Goal: Task Accomplishment & Management: Use online tool/utility

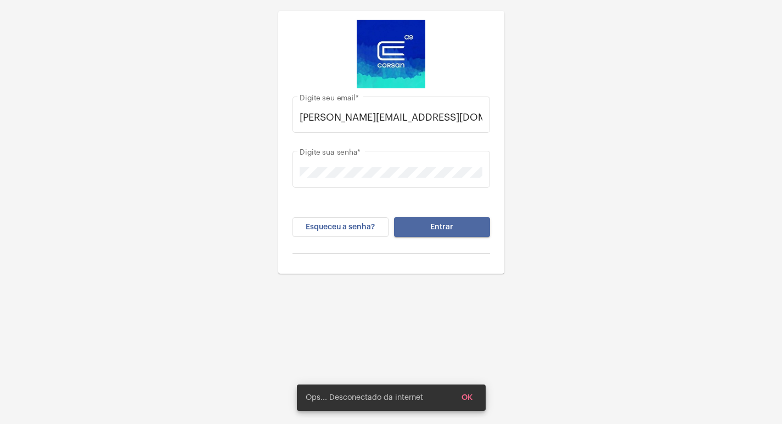
click at [465, 219] on button "Entrar" at bounding box center [442, 227] width 96 height 20
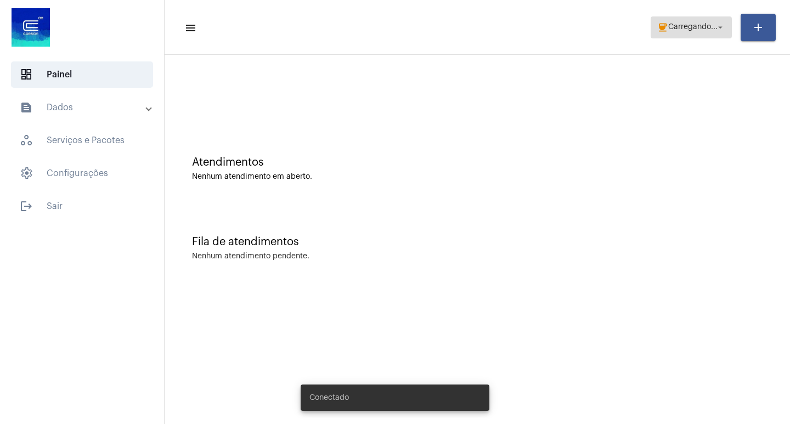
click at [700, 18] on span "coffee Carregando... arrow_drop_down" at bounding box center [691, 27] width 68 height 20
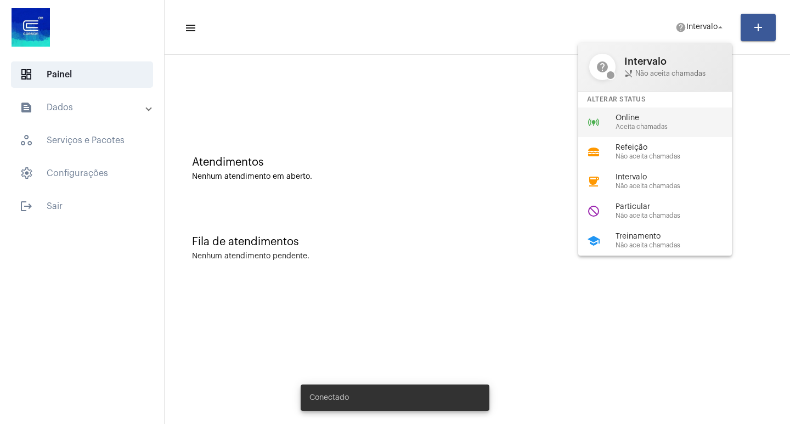
click at [649, 126] on span "Aceita chamadas" at bounding box center [678, 126] width 125 height 7
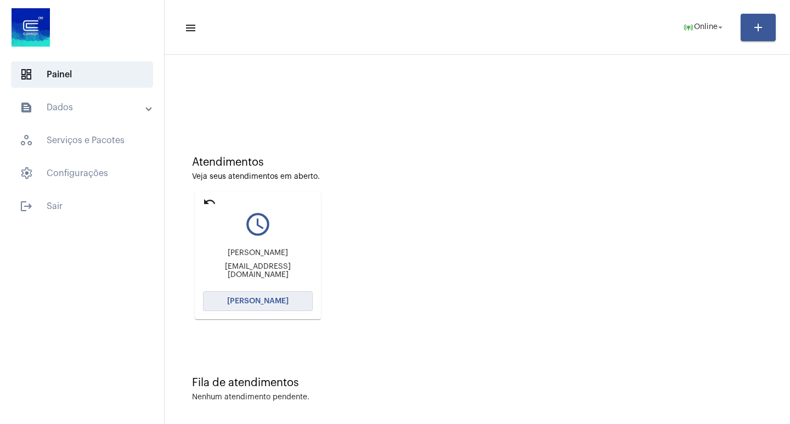
click at [255, 297] on span "[PERSON_NAME]" at bounding box center [257, 301] width 61 height 8
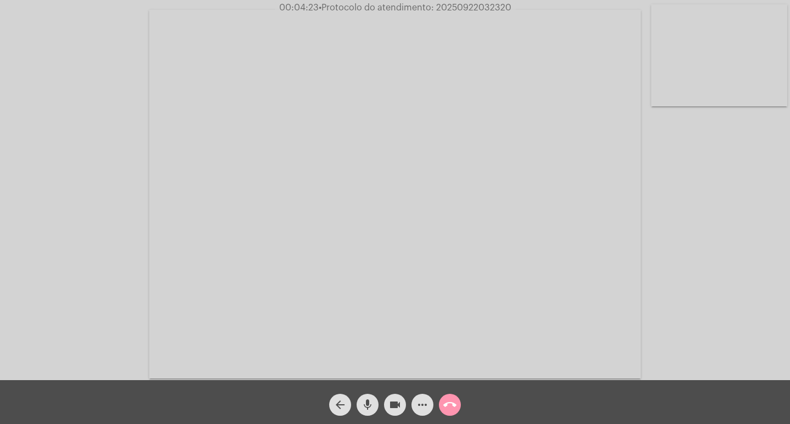
click at [414, 403] on button "more_horiz" at bounding box center [422, 405] width 22 height 22
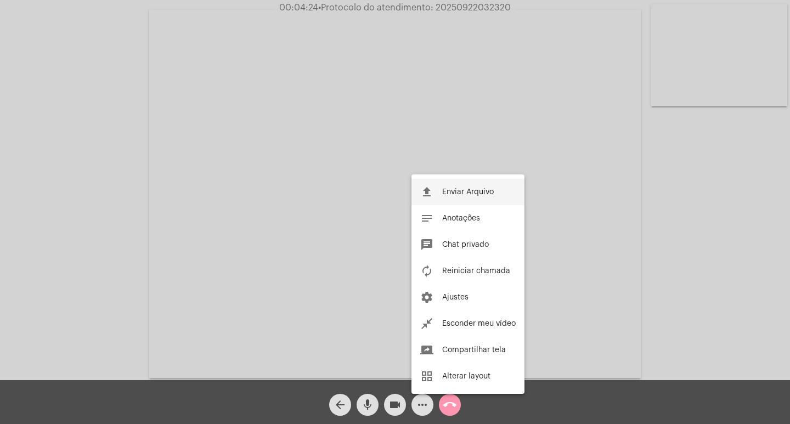
click at [471, 196] on button "file_upload Enviar Arquivo" at bounding box center [467, 192] width 113 height 26
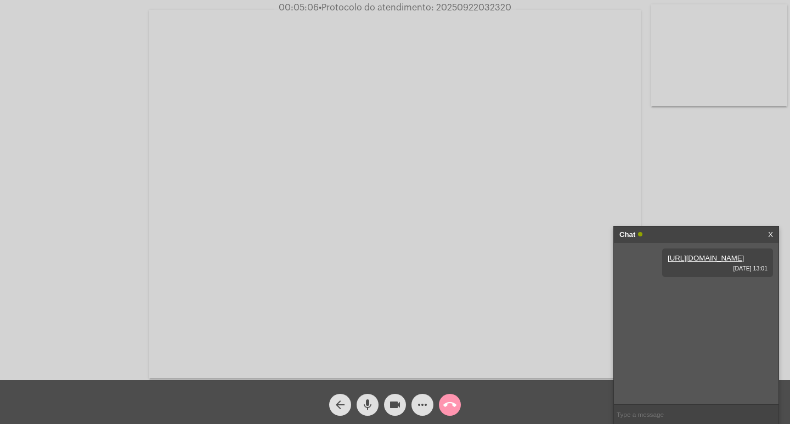
click at [460, 11] on span "• Protocolo do atendimento: 20250922032320" at bounding box center [415, 7] width 193 height 9
copy span "20250922032320"
click at [444, 403] on mat-icon "call_end" at bounding box center [449, 404] width 13 height 13
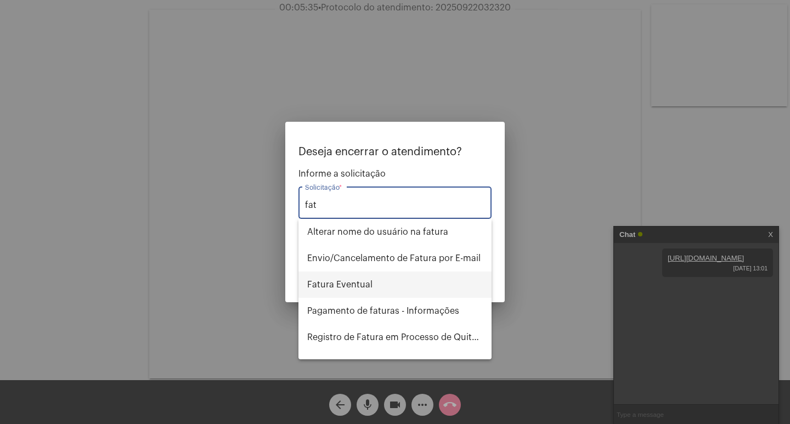
click at [385, 280] on span "Fatura Eventual" at bounding box center [395, 285] width 176 height 26
type input "Fatura Eventual"
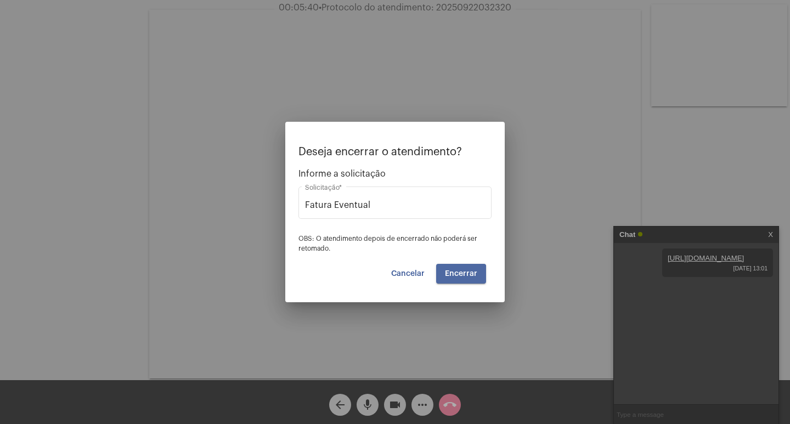
click at [446, 279] on button "Encerrar" at bounding box center [461, 274] width 50 height 20
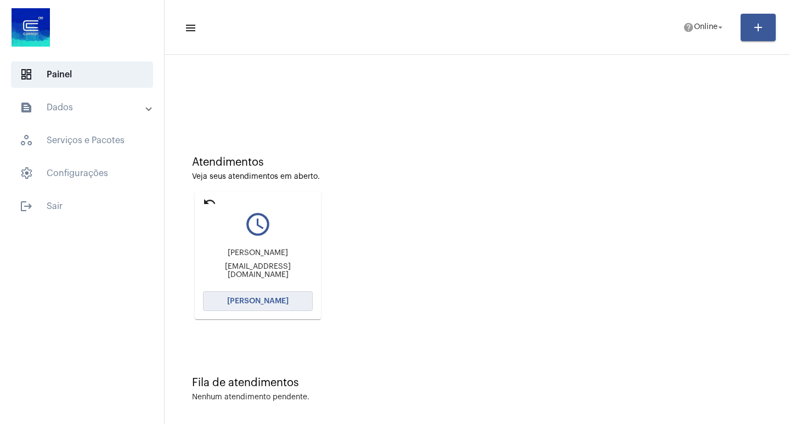
click at [264, 309] on button "[PERSON_NAME]" at bounding box center [258, 301] width 110 height 20
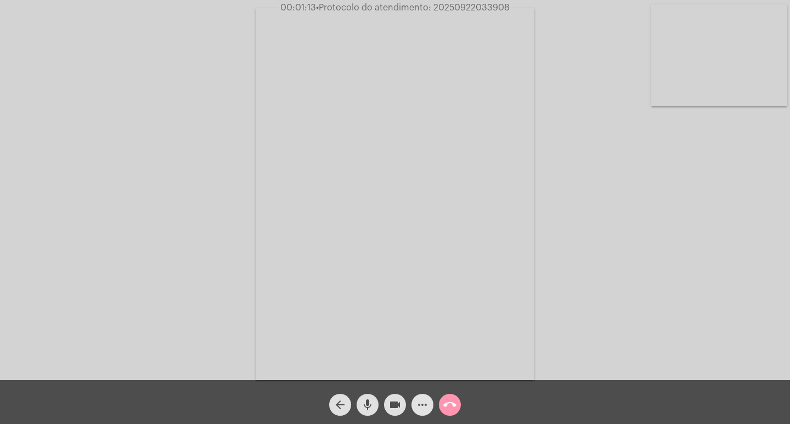
click at [426, 403] on mat-icon "more_horiz" at bounding box center [422, 404] width 13 height 13
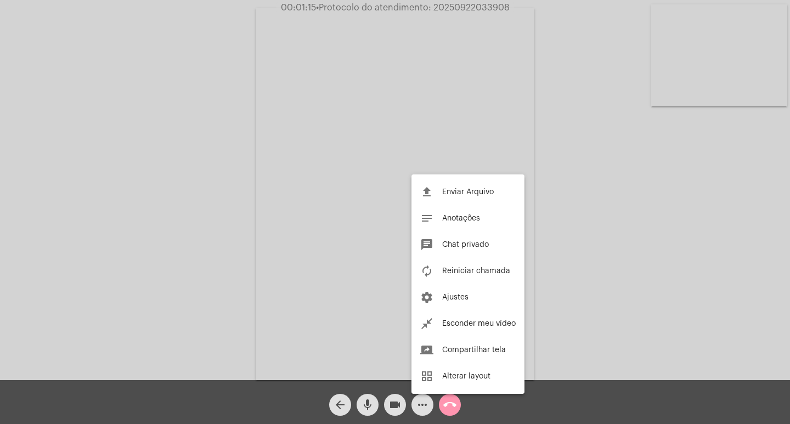
click at [84, 179] on div at bounding box center [395, 212] width 790 height 424
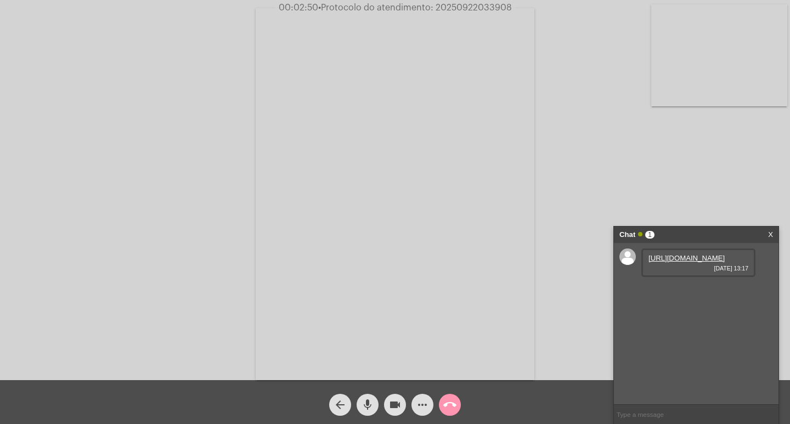
click at [699, 262] on link "[URL][DOMAIN_NAME]" at bounding box center [686, 258] width 76 height 8
click at [386, 406] on button "videocam" at bounding box center [395, 405] width 22 height 22
click at [399, 408] on mat-icon "videocam_off" at bounding box center [394, 404] width 13 height 13
click at [662, 294] on link "[URL][DOMAIN_NAME]" at bounding box center [686, 289] width 76 height 8
click at [49, 142] on div "Acessando Câmera e Microfone..." at bounding box center [395, 193] width 788 height 380
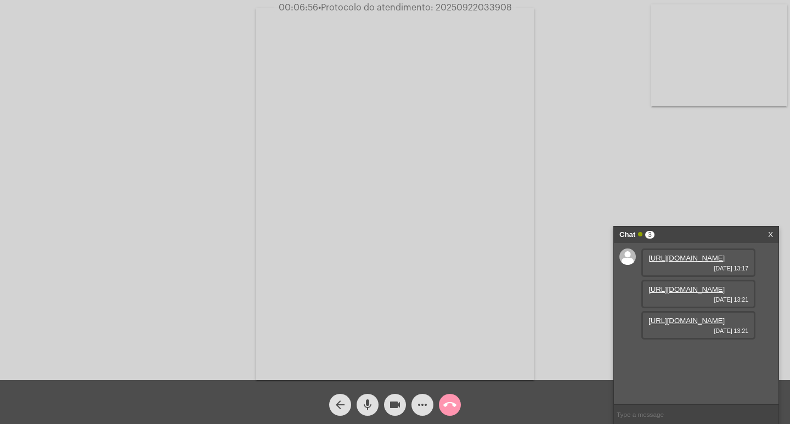
scroll to position [9, 0]
click at [446, 4] on span "• Protocolo do atendimento: 20250922033908" at bounding box center [414, 7] width 194 height 9
copy span "20250922033908"
click at [704, 325] on link "[URL][DOMAIN_NAME]" at bounding box center [686, 321] width 76 height 8
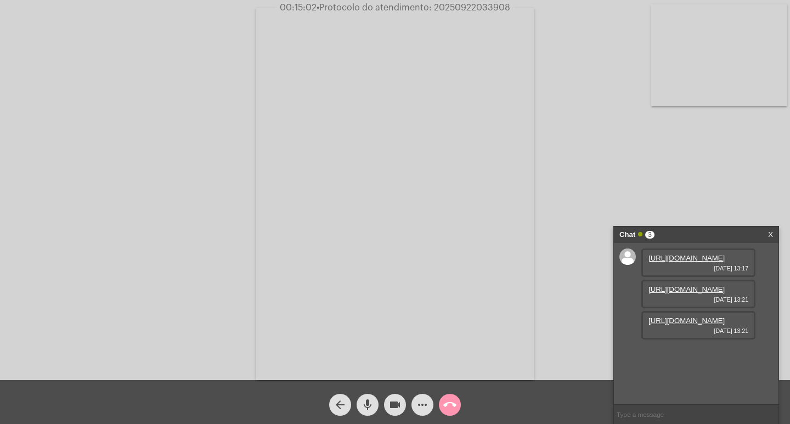
copy span "20250922033908"
click at [449, 400] on mat-icon "call_end" at bounding box center [449, 404] width 13 height 13
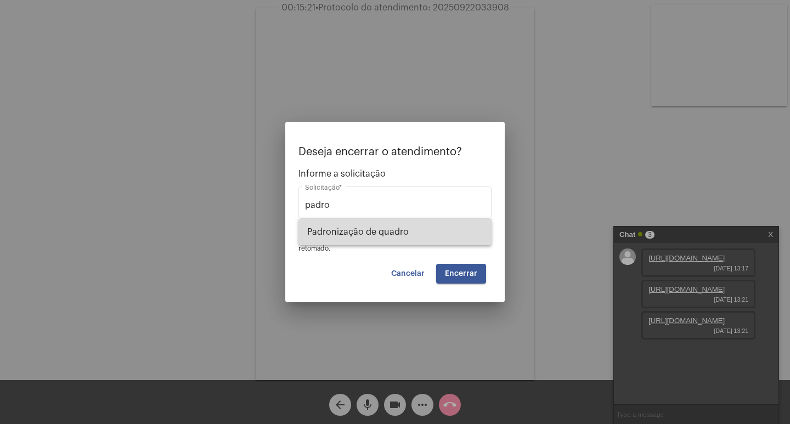
click at [337, 236] on span "Padronização de quadro" at bounding box center [395, 232] width 176 height 26
type input "Padronização de quadro"
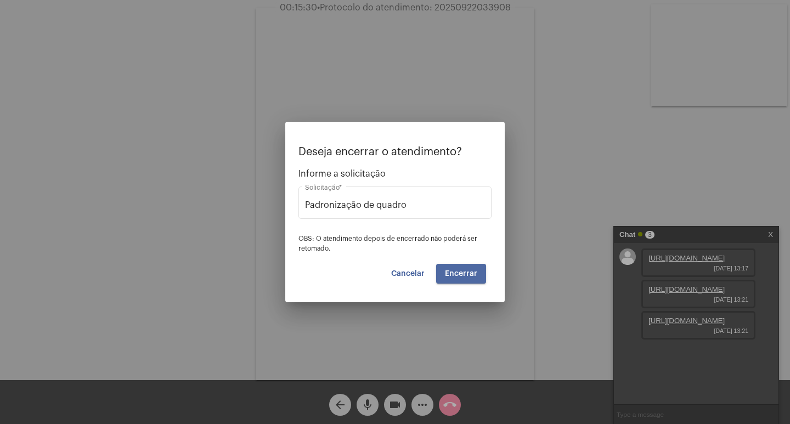
click at [471, 276] on span "Encerrar" at bounding box center [461, 274] width 32 height 8
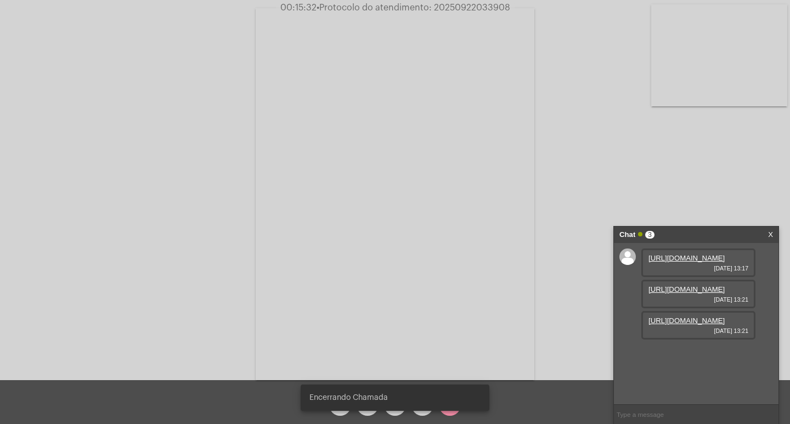
click at [471, 276] on video at bounding box center [395, 194] width 279 height 372
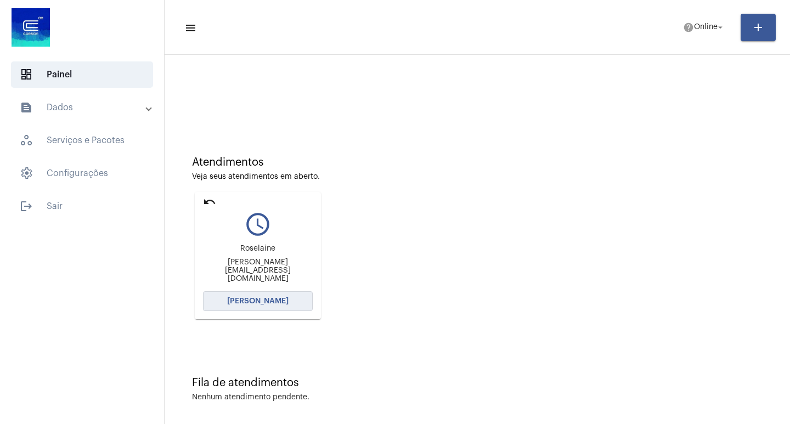
click at [249, 296] on button "[PERSON_NAME]" at bounding box center [258, 301] width 110 height 20
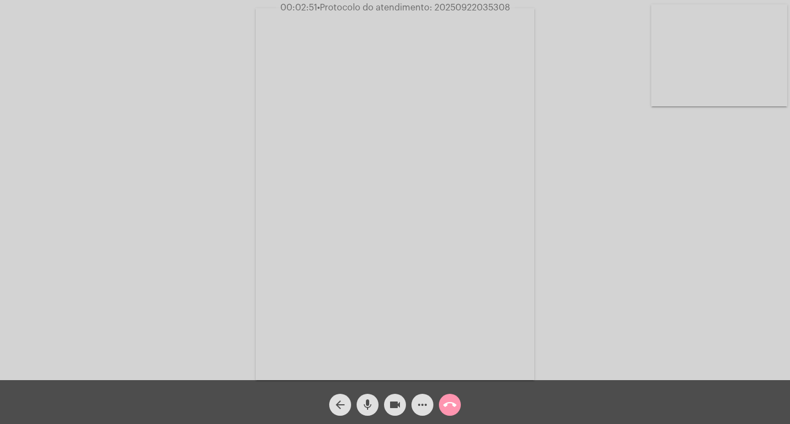
click at [476, 5] on span "• Protocolo do atendimento: 20250922035308" at bounding box center [413, 7] width 193 height 9
click at [476, 5] on span "• Protocolo do atendimento: 20250922035308" at bounding box center [414, 7] width 193 height 9
copy span "20250922035308"
click at [451, 415] on span "call_end" at bounding box center [449, 405] width 13 height 22
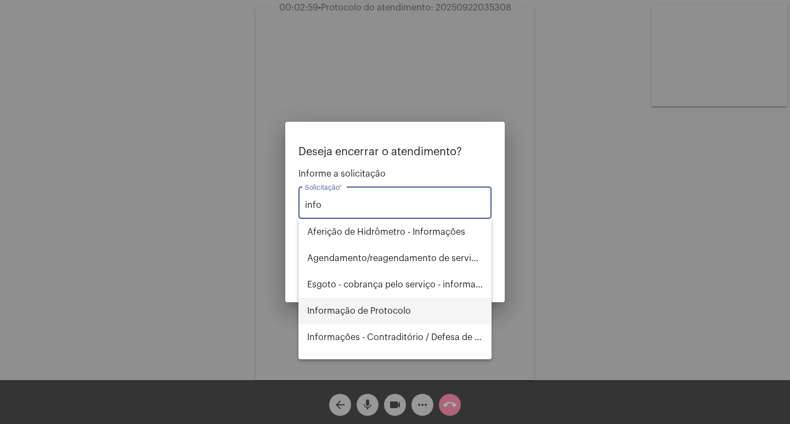
click at [340, 318] on span "Informação de Protocolo" at bounding box center [395, 311] width 176 height 26
type input "Informação de Protocolo"
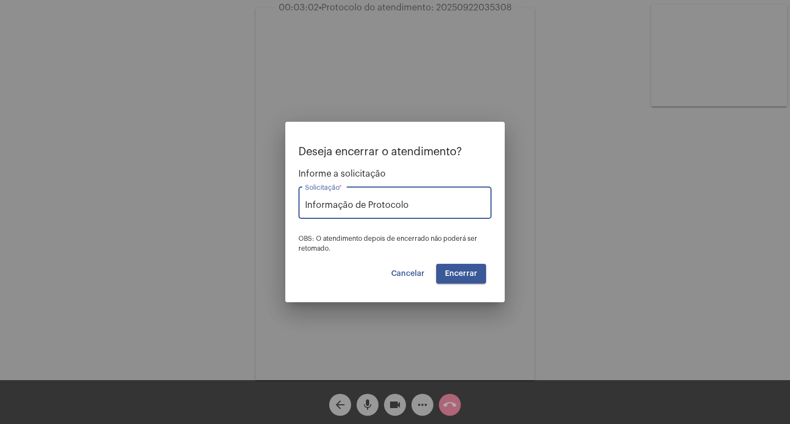
click at [465, 274] on span "Encerrar" at bounding box center [461, 274] width 32 height 8
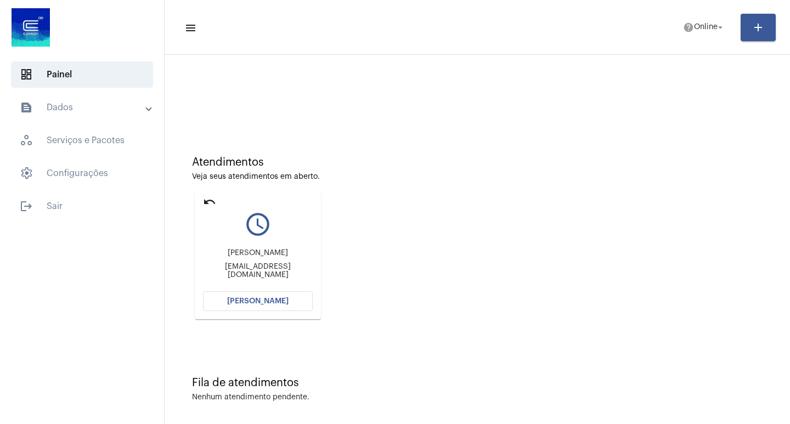
click at [262, 302] on span "[PERSON_NAME]" at bounding box center [257, 301] width 61 height 8
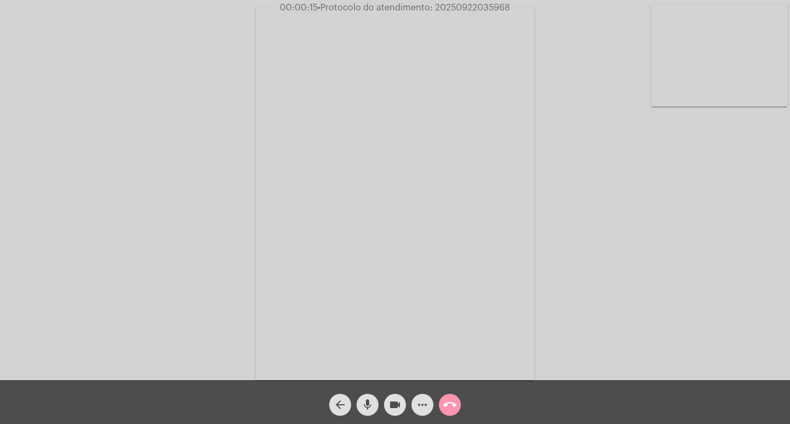
click at [92, 227] on div "Acessando Câmera e Microfone..." at bounding box center [395, 193] width 788 height 380
click at [397, 407] on mat-icon "videocam" at bounding box center [394, 404] width 13 height 13
click at [395, 398] on mat-icon "videocam_off" at bounding box center [394, 404] width 13 height 13
click at [418, 411] on mat-icon "more_horiz" at bounding box center [422, 404] width 13 height 13
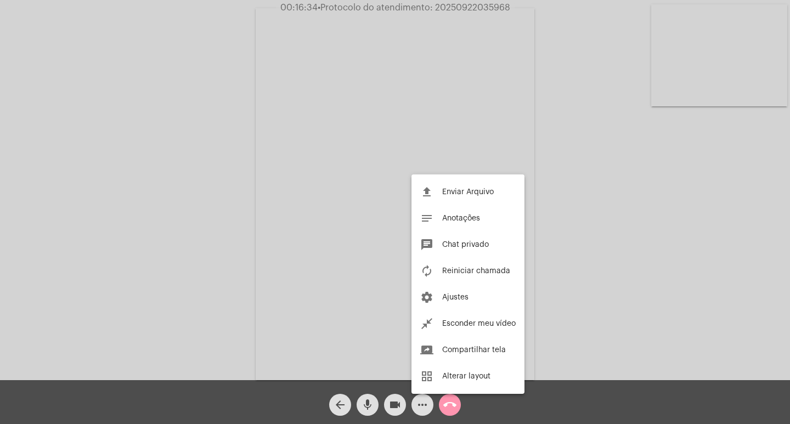
click at [52, 211] on div at bounding box center [395, 212] width 790 height 424
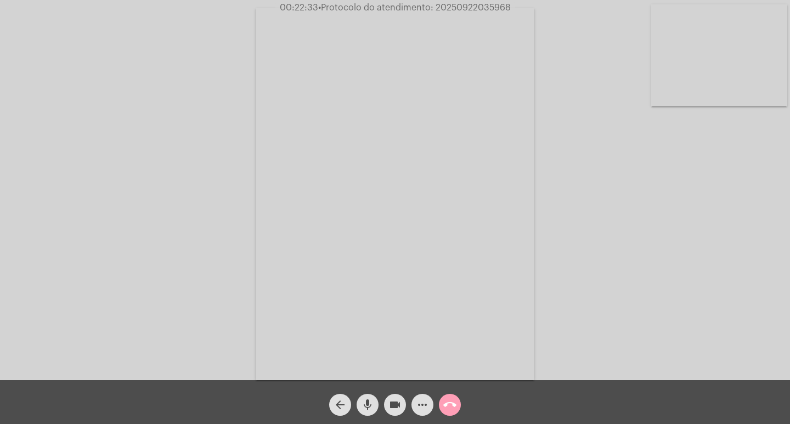
click at [458, 405] on button "call_end" at bounding box center [450, 405] width 22 height 22
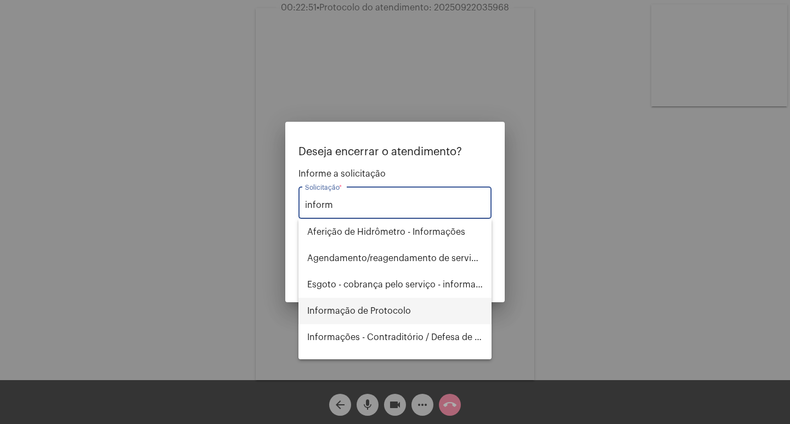
click at [360, 312] on span "Informação de Protocolo" at bounding box center [395, 311] width 176 height 26
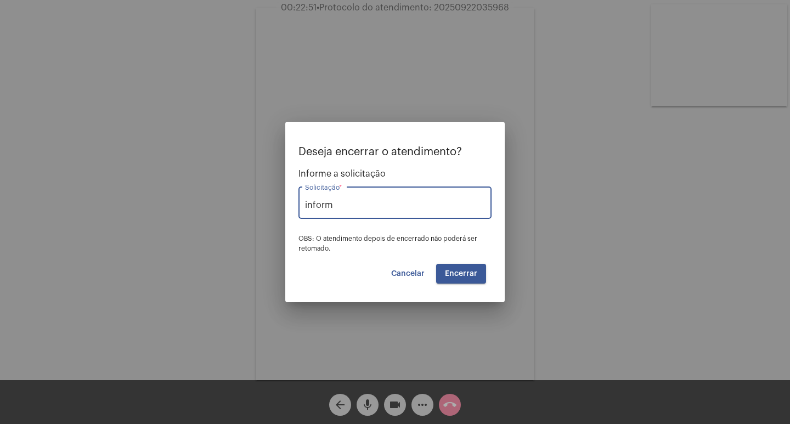
type input "Informação de Protocolo"
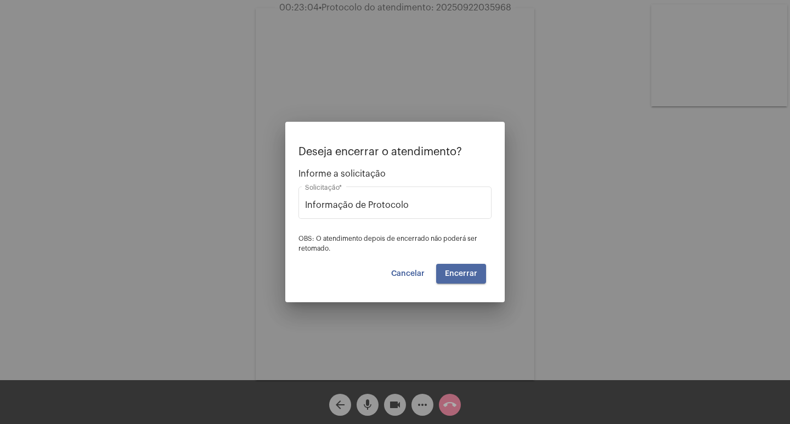
click at [467, 274] on span "Encerrar" at bounding box center [461, 274] width 32 height 8
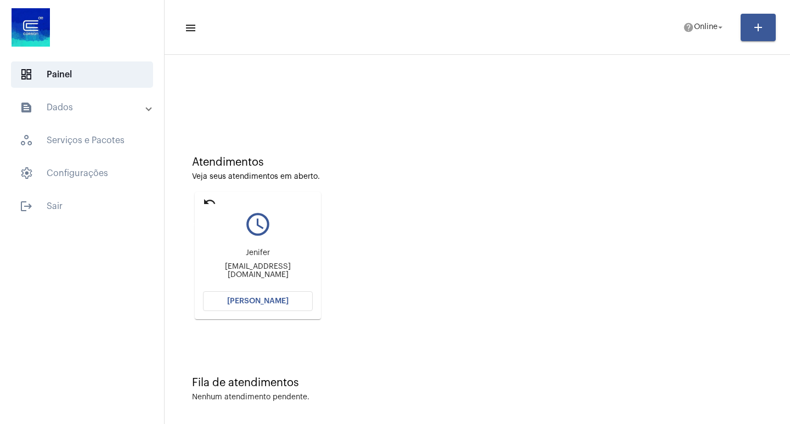
click at [208, 201] on mat-icon "undo" at bounding box center [209, 201] width 13 height 13
click at [257, 309] on button "[PERSON_NAME]" at bounding box center [258, 301] width 110 height 20
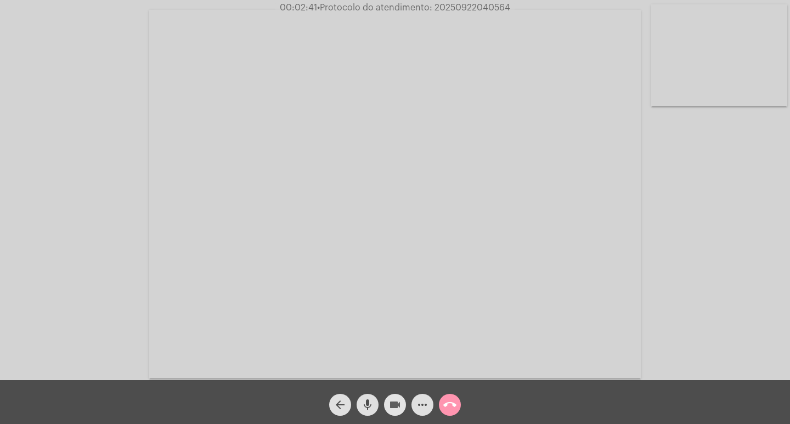
click at [394, 396] on span "videocam" at bounding box center [394, 405] width 13 height 22
click at [399, 399] on mat-icon "videocam_off" at bounding box center [394, 404] width 13 height 13
click at [456, 9] on span "• Protocolo do atendimento: 20250922040564" at bounding box center [414, 7] width 193 height 9
copy span "20250922040564"
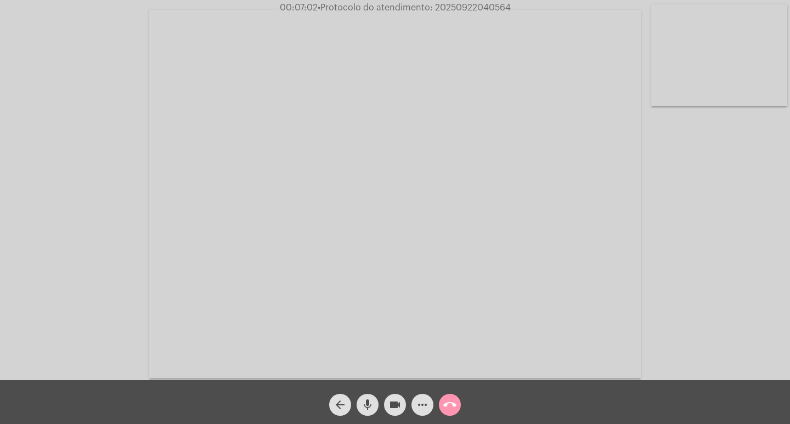
click at [449, 396] on span "call_end" at bounding box center [449, 405] width 13 height 22
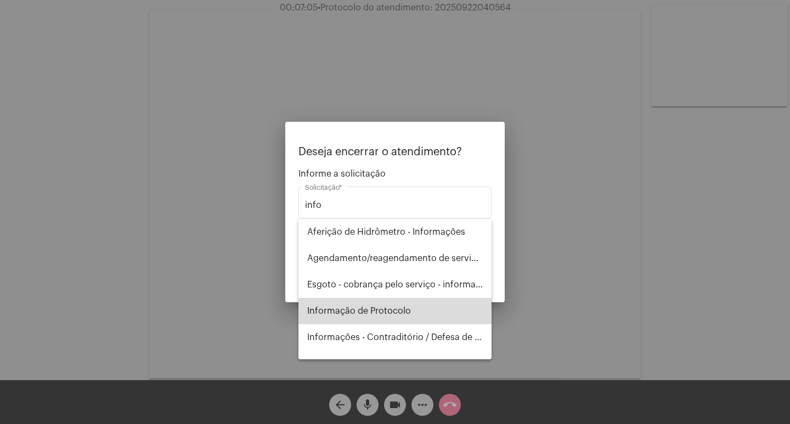
click at [434, 314] on span "Informação de Protocolo" at bounding box center [395, 311] width 176 height 26
type input "Informação de Protocolo"
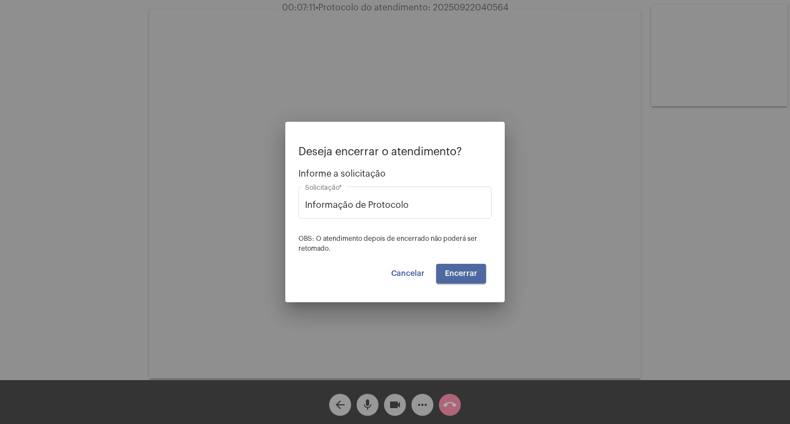
click at [453, 272] on span "Encerrar" at bounding box center [461, 274] width 32 height 8
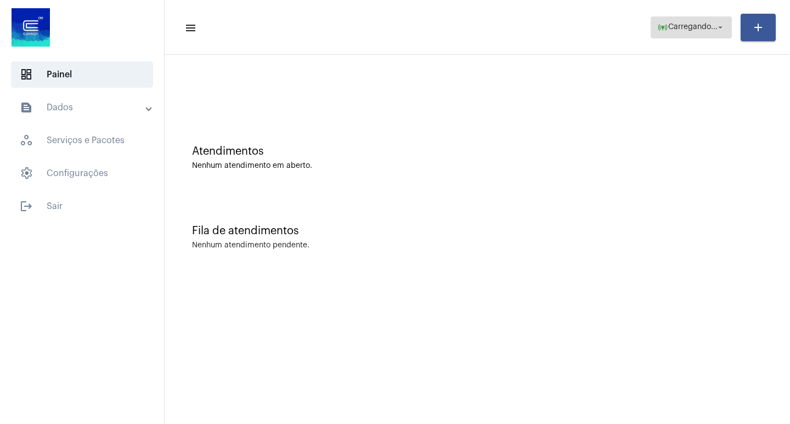
click at [669, 16] on button "online_prediction Carregando... arrow_drop_down" at bounding box center [691, 27] width 81 height 22
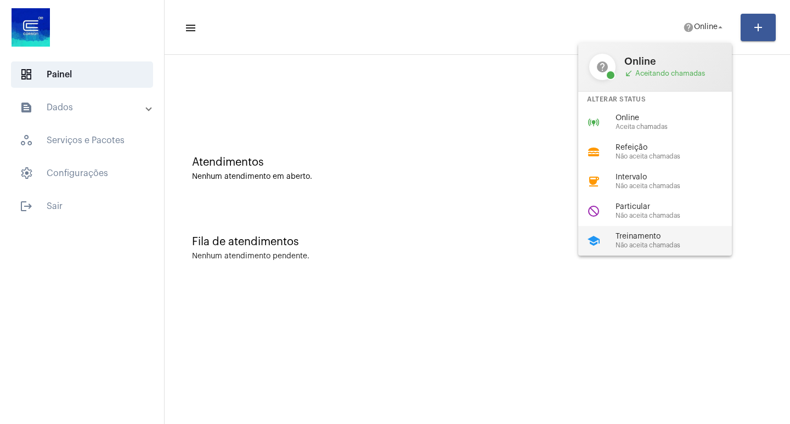
click at [648, 235] on span "Treinamento" at bounding box center [678, 237] width 125 height 8
